Goal: Task Accomplishment & Management: Use online tool/utility

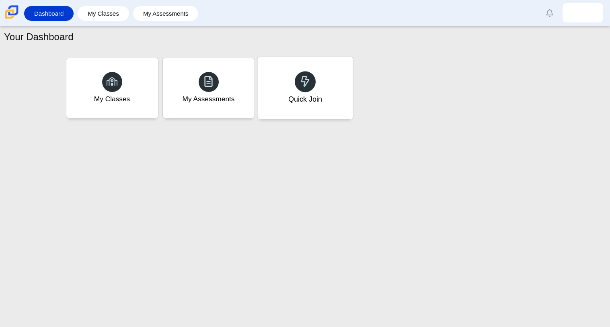
click at [324, 86] on div "Quick Join" at bounding box center [304, 88] width 95 height 62
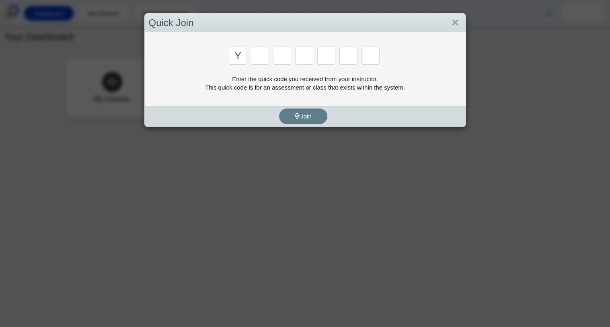
type input "y"
type input "e"
type input "2"
type input "3"
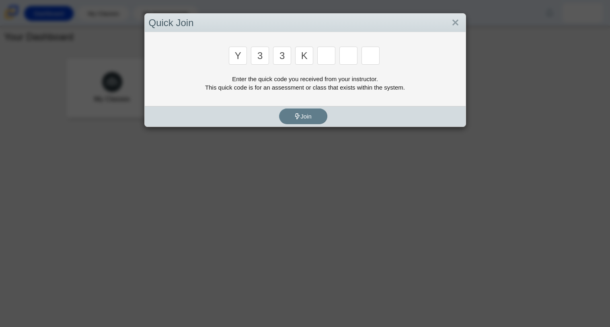
type input "k"
type input "e"
type input "4"
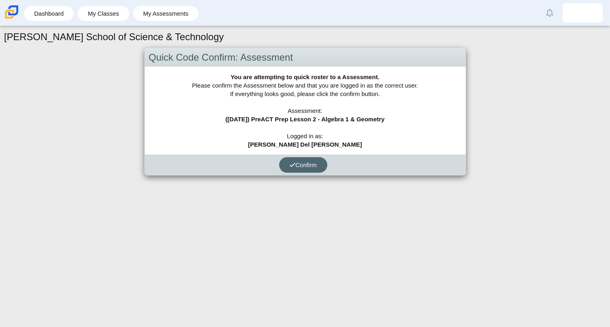
click at [299, 169] on button "Confirm" at bounding box center [303, 165] width 48 height 16
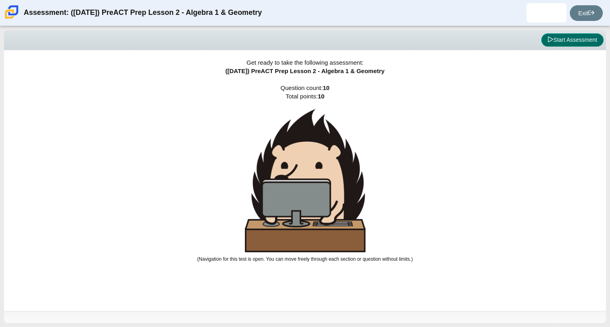
click at [568, 41] on button "Start Assessment" at bounding box center [572, 40] width 62 height 14
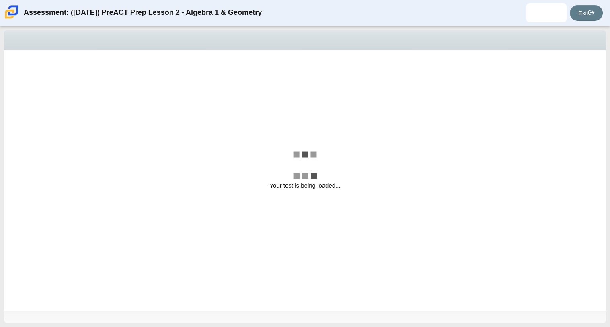
select select "96b71634-eacb-4f7e-8aef-411727d9bcba"
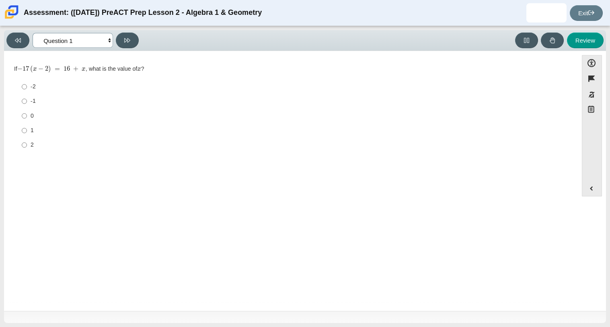
click at [64, 45] on select "Questions Question 1 Question 2 Question 3 Question 4 Question 5 Question 6 Que…" at bounding box center [73, 40] width 80 height 15
click at [69, 37] on select "Questions Question 1 Question 2 Question 3 Question 4 Question 5 Question 6 Que…" at bounding box center [73, 40] width 80 height 15
click at [23, 131] on input "1 1" at bounding box center [24, 130] width 5 height 14
radio input "true"
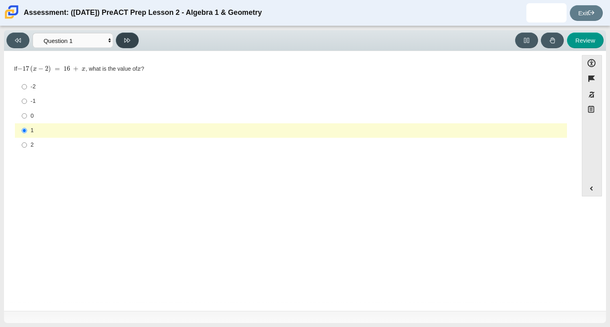
click at [127, 45] on button at bounding box center [127, 41] width 23 height 16
select select "ec95ace6-bebc-42b8-9428-40567494d4da"
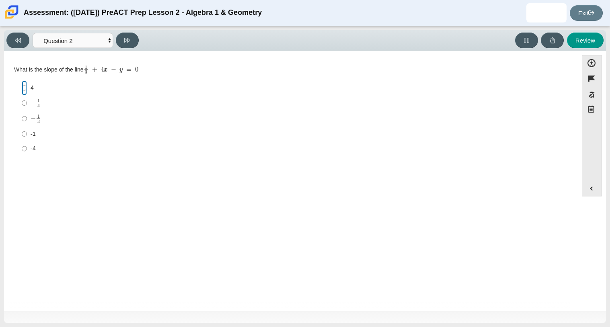
click at [22, 86] on input "4 4" at bounding box center [24, 88] width 5 height 14
radio input "true"
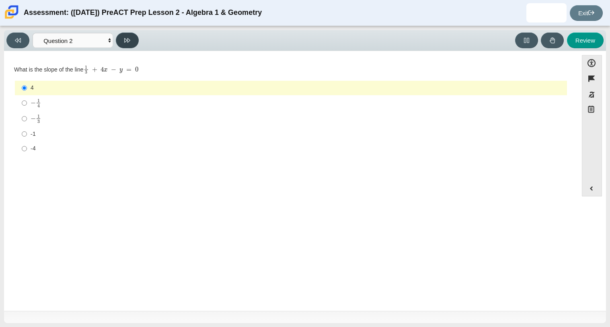
click at [137, 39] on button at bounding box center [127, 41] width 23 height 16
select select "489dcffd-4e6a-49cf-a9d6-ad1d4a911a4e"
